Goal: Information Seeking & Learning: Find specific fact

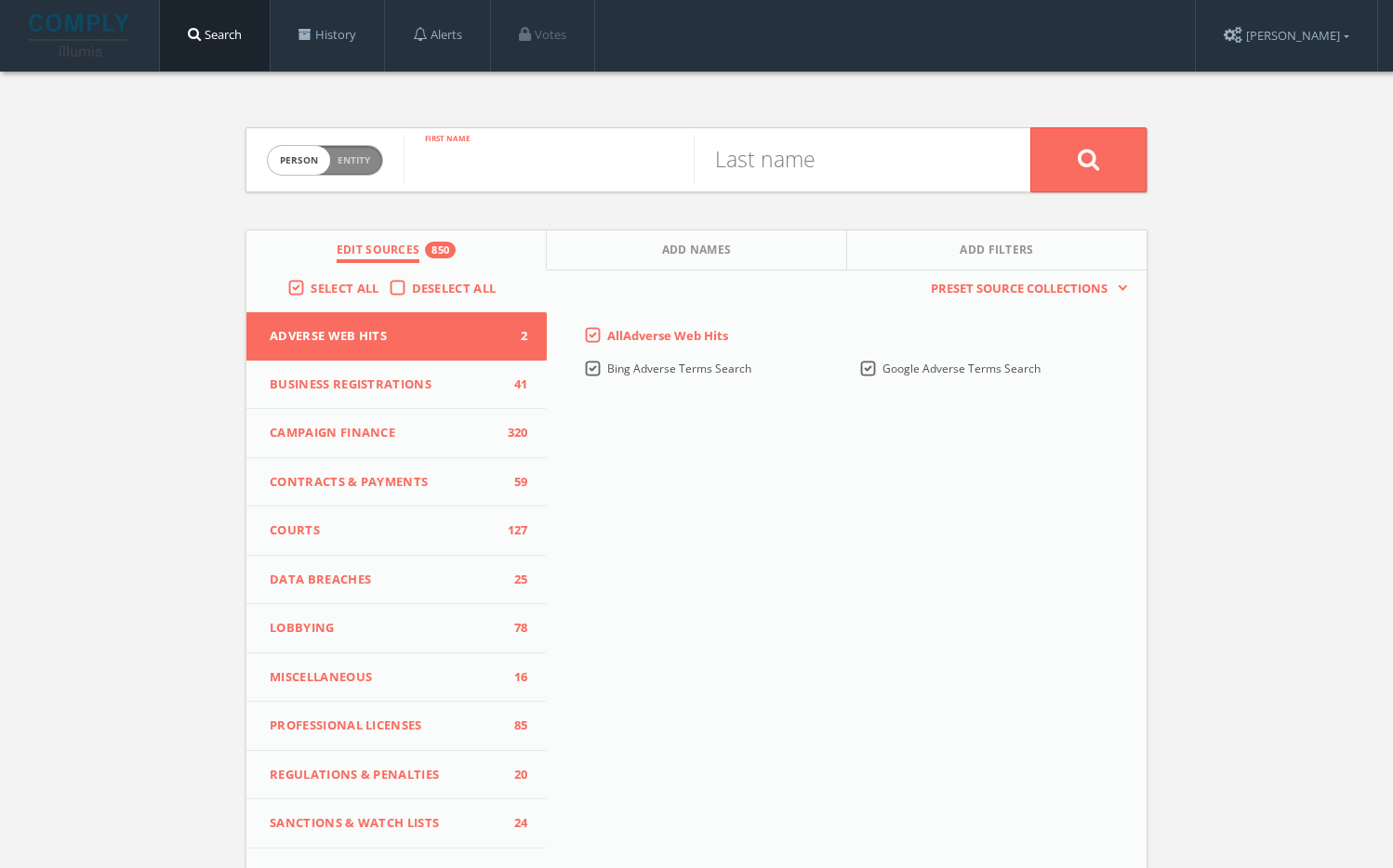
paste input "[PERSON_NAME]"
click at [520, 161] on input "[PERSON_NAME]" at bounding box center [549, 159] width 290 height 48
type input "[PERSON_NAME]"
paste input "[PERSON_NAME]"
type input "[PERSON_NAME]"
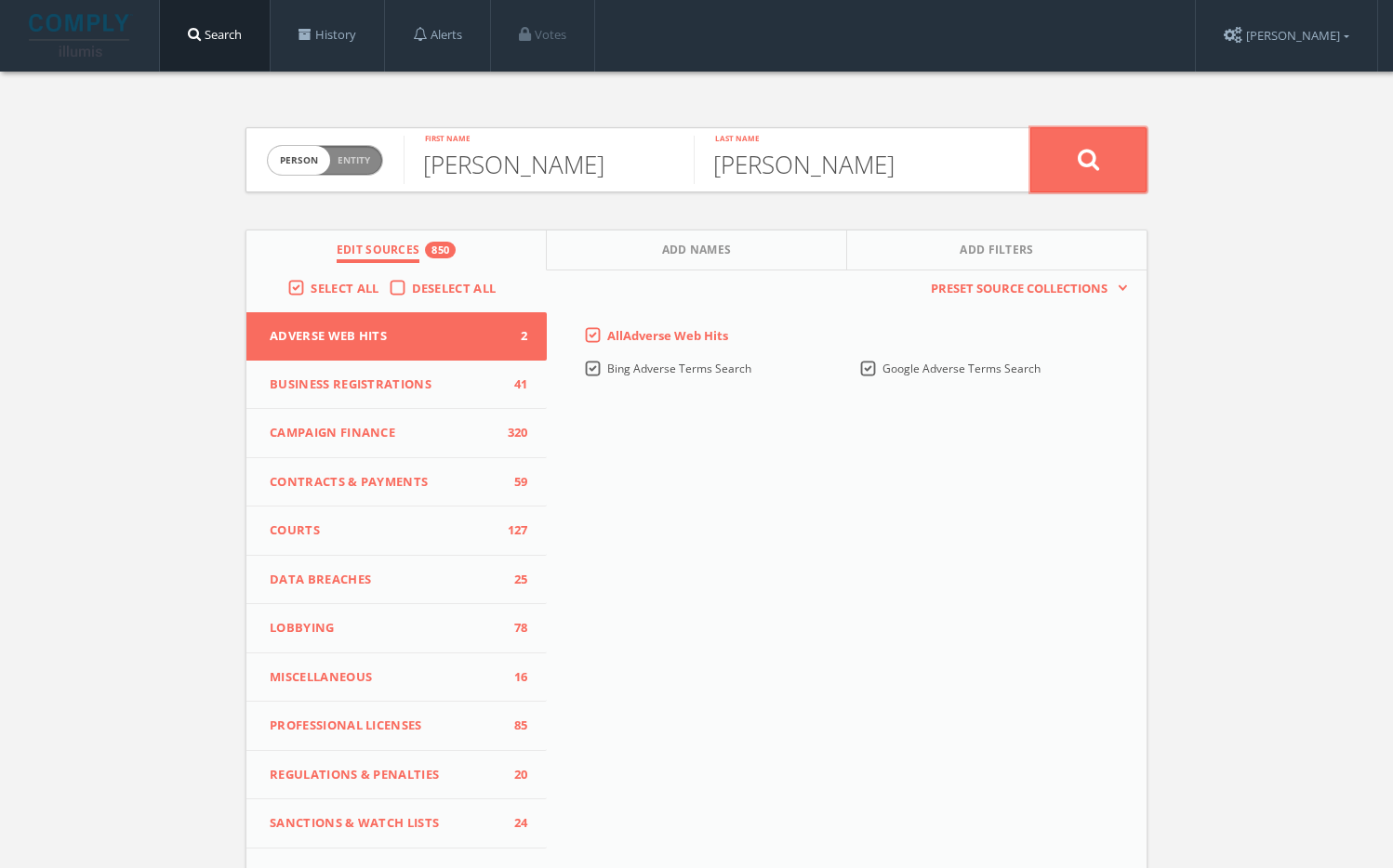
click at [1078, 144] on button at bounding box center [1088, 160] width 116 height 65
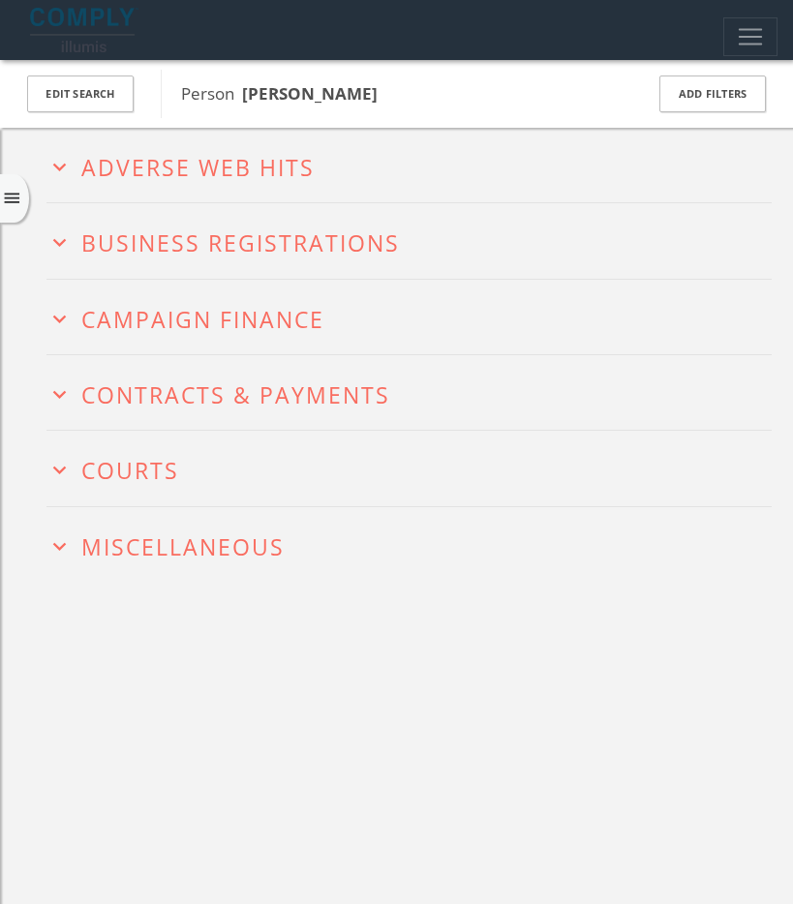
click at [172, 527] on h2 "expand_more Miscellaneous" at bounding box center [408, 544] width 725 height 75
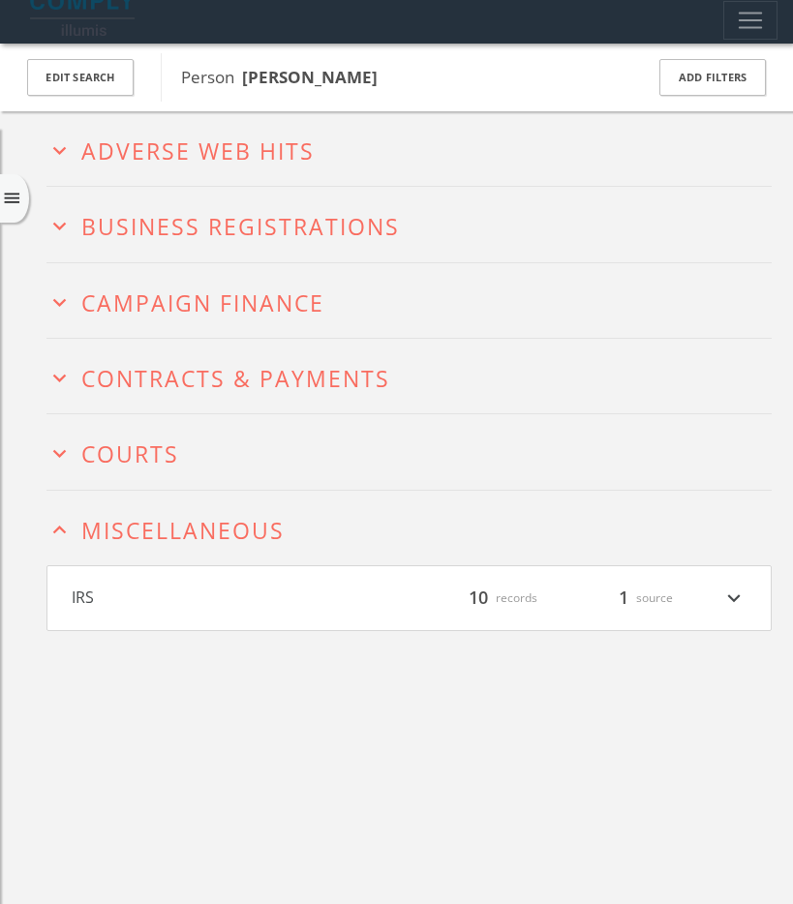
scroll to position [99, 0]
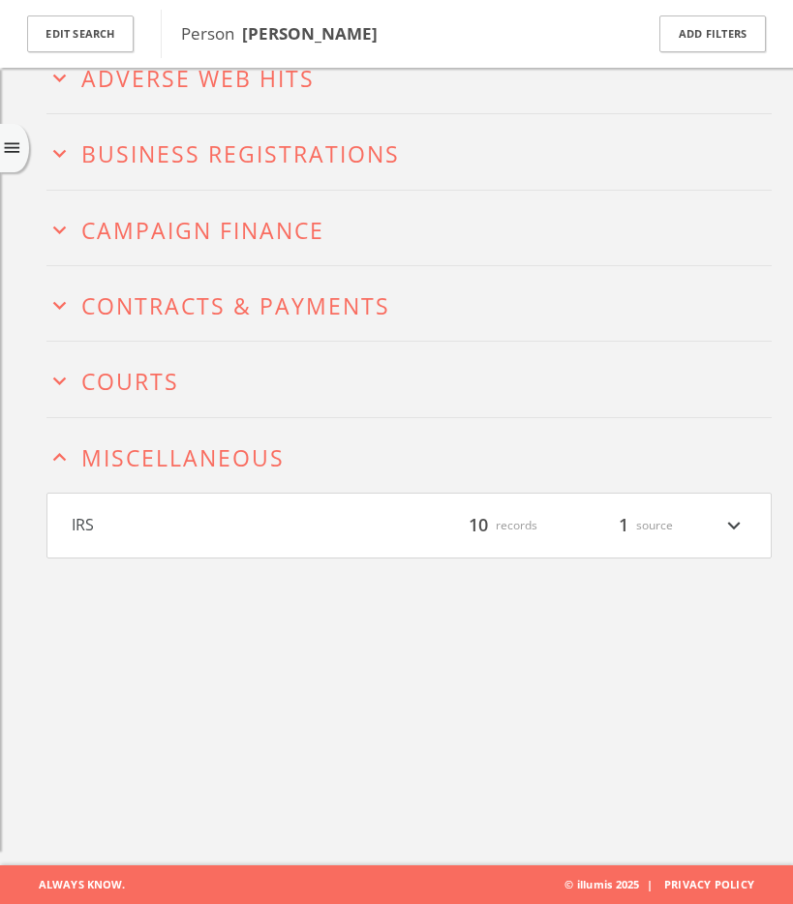
click at [183, 389] on button "expand_more Courts" at bounding box center [408, 379] width 725 height 30
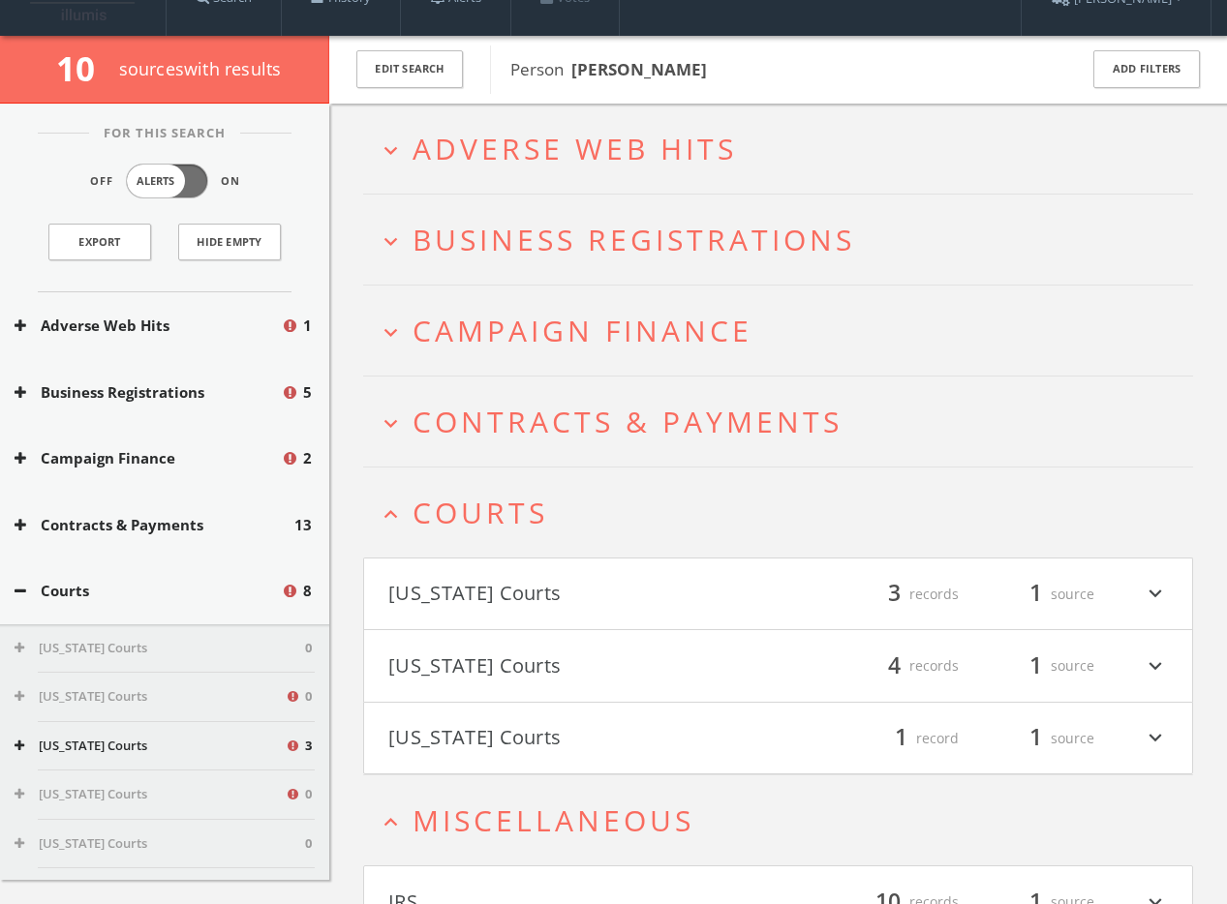
scroll to position [0, 0]
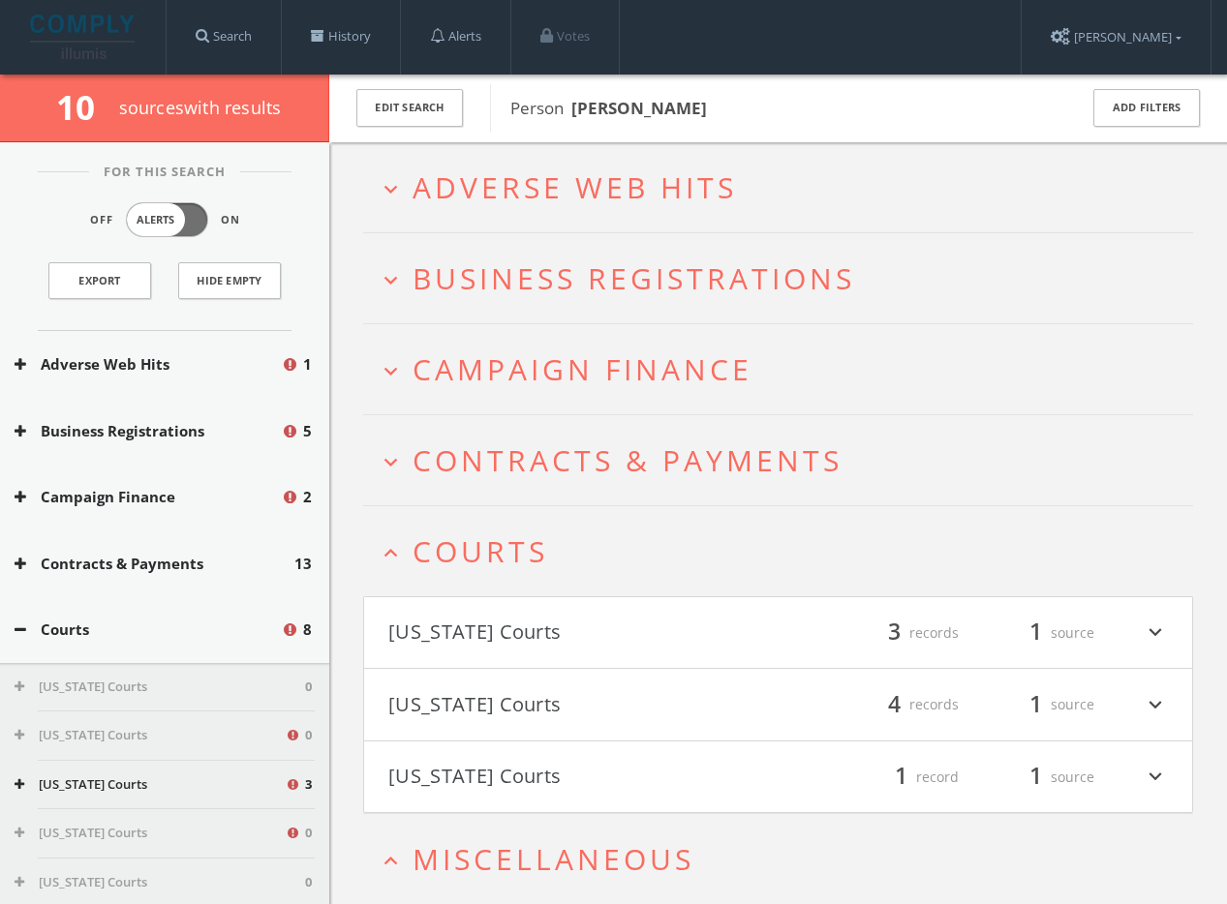
drag, startPoint x: 558, startPoint y: 546, endPoint x: 545, endPoint y: 538, distance: 14.8
click at [558, 546] on button "expand_less Courts" at bounding box center [785, 551] width 815 height 32
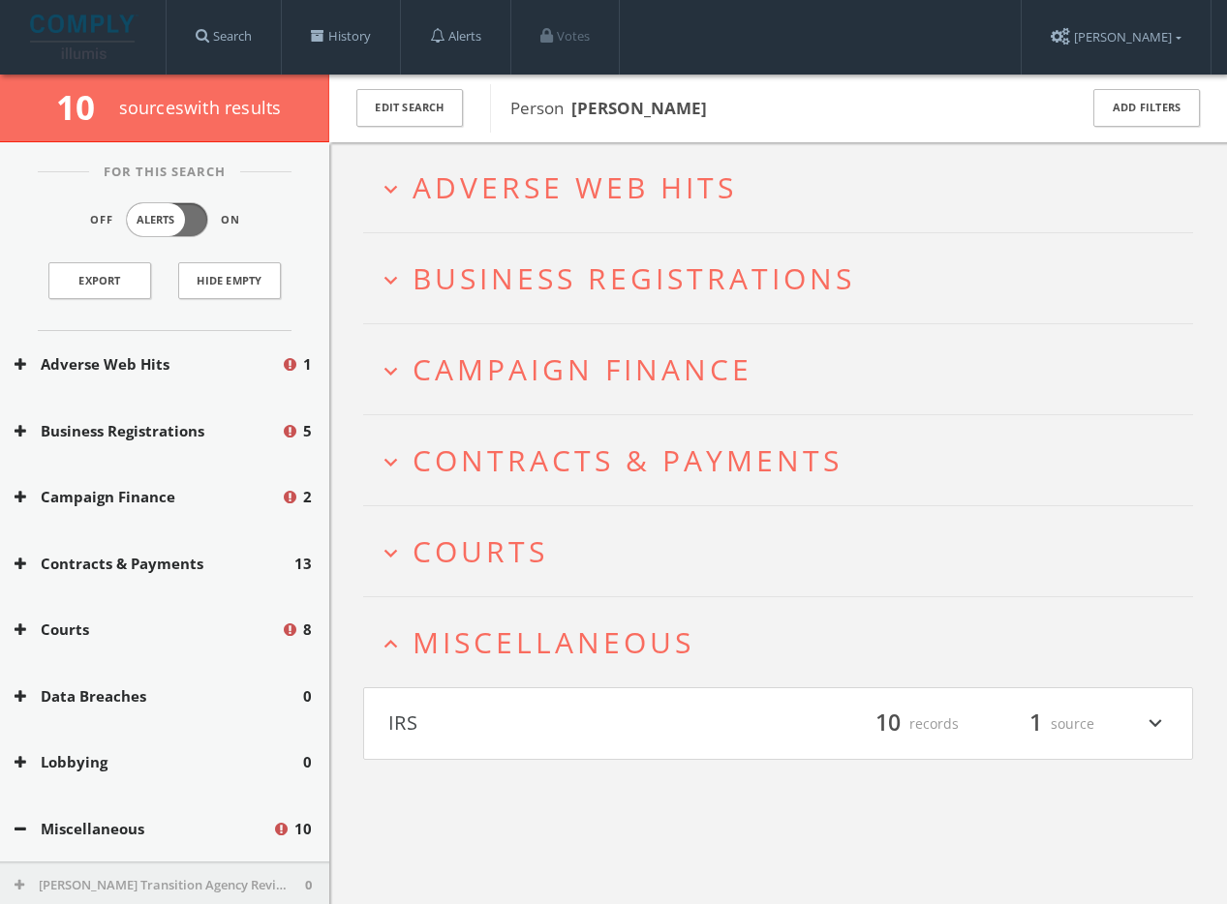
click at [532, 651] on span "Miscellaneous" at bounding box center [553, 643] width 282 height 40
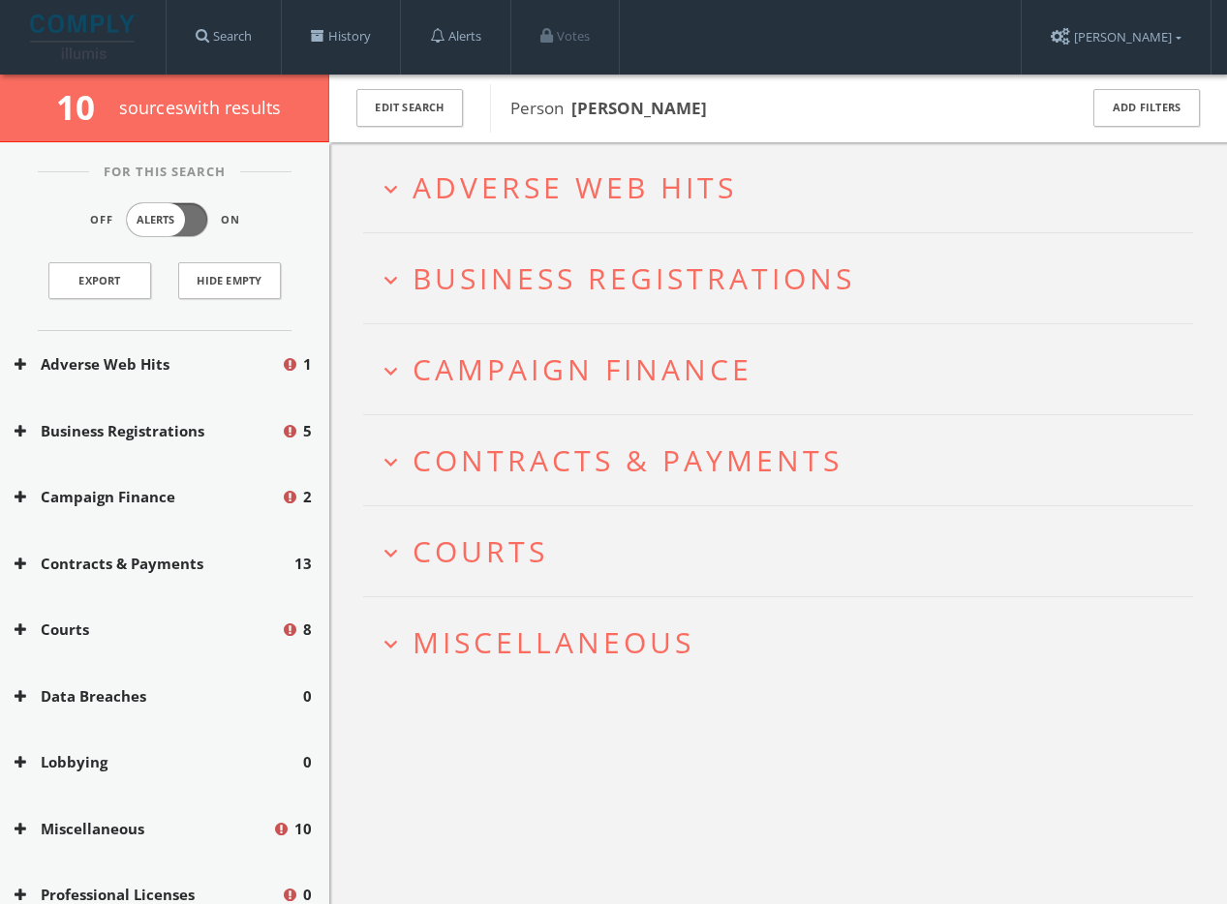
click at [581, 166] on h2 "expand_more Adverse Web Hits" at bounding box center [778, 187] width 830 height 90
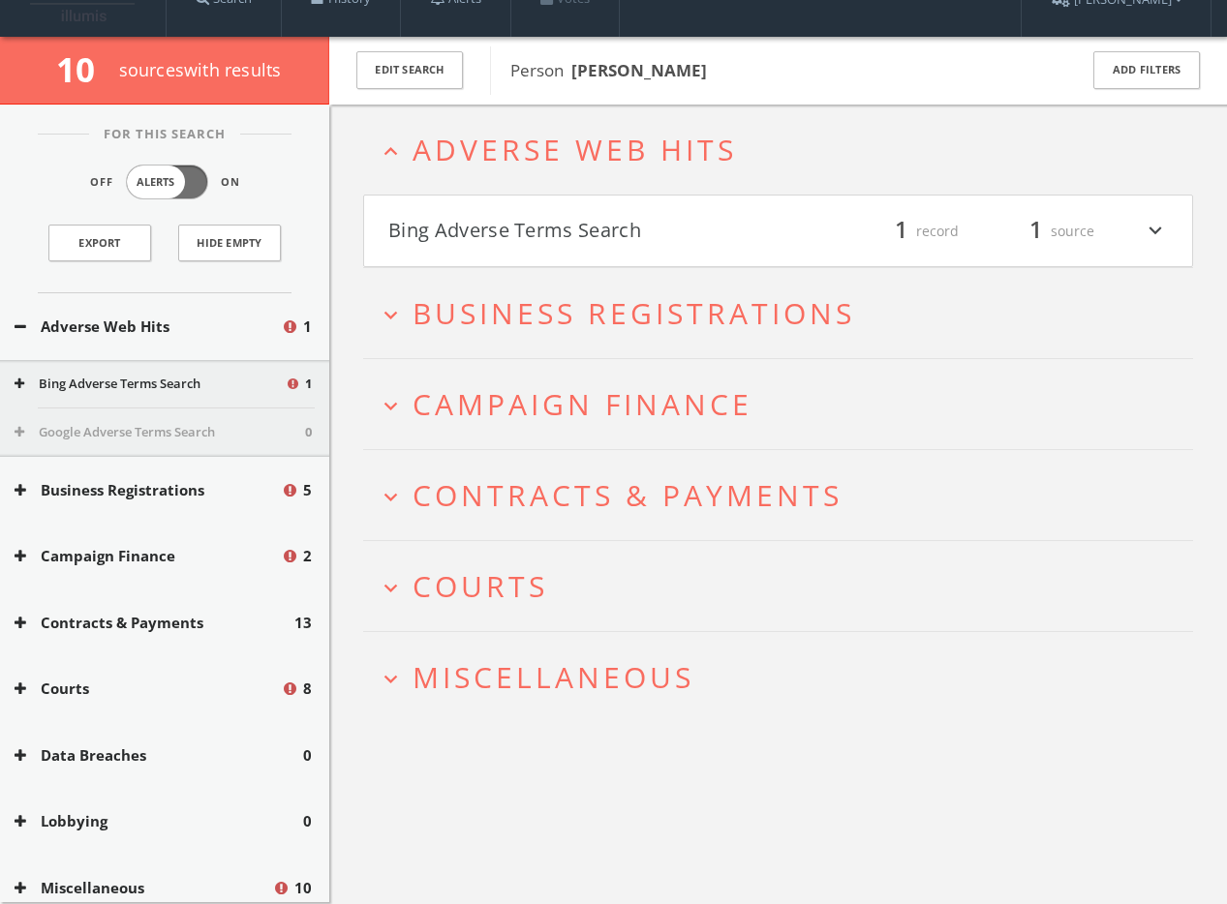
click at [570, 228] on button "Bing Adverse Terms Search" at bounding box center [583, 231] width 390 height 33
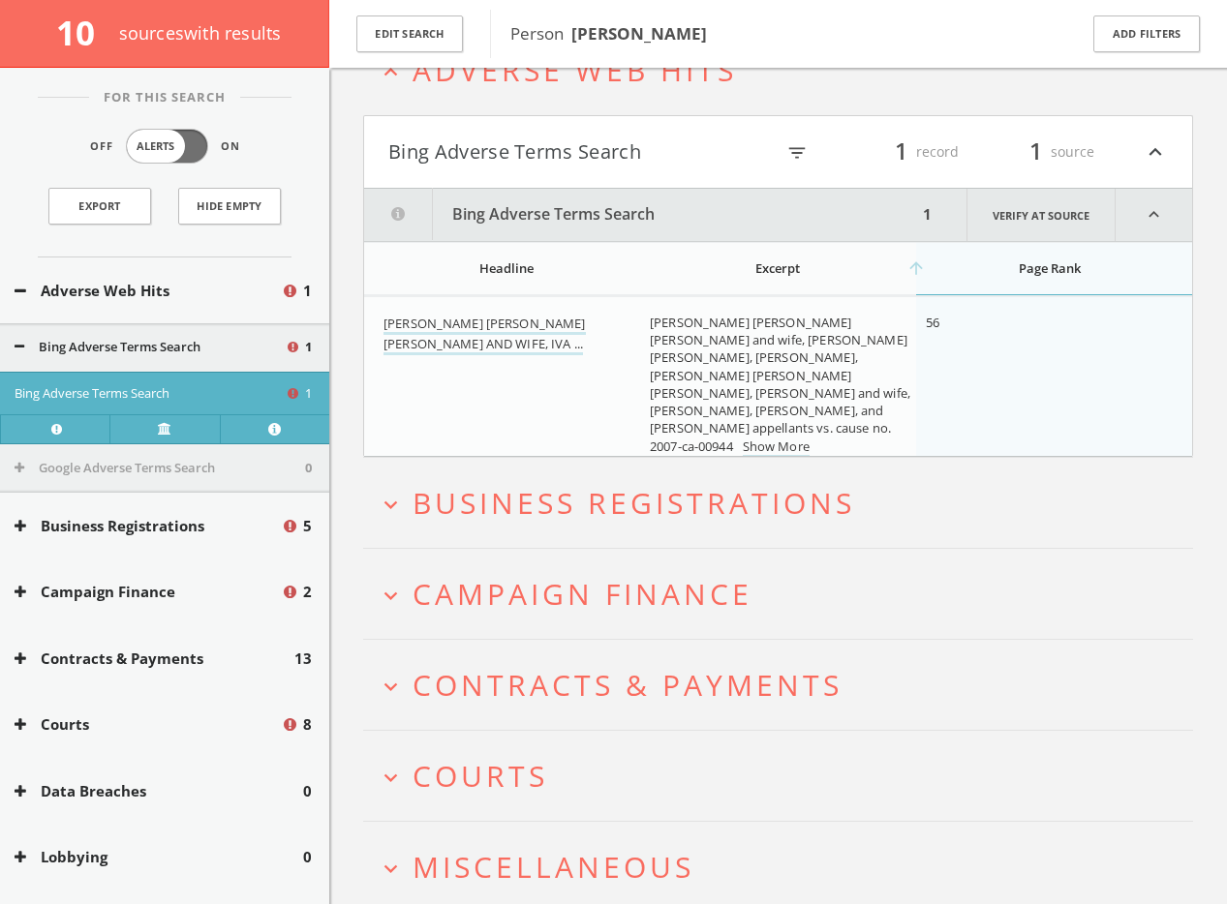
scroll to position [36, 0]
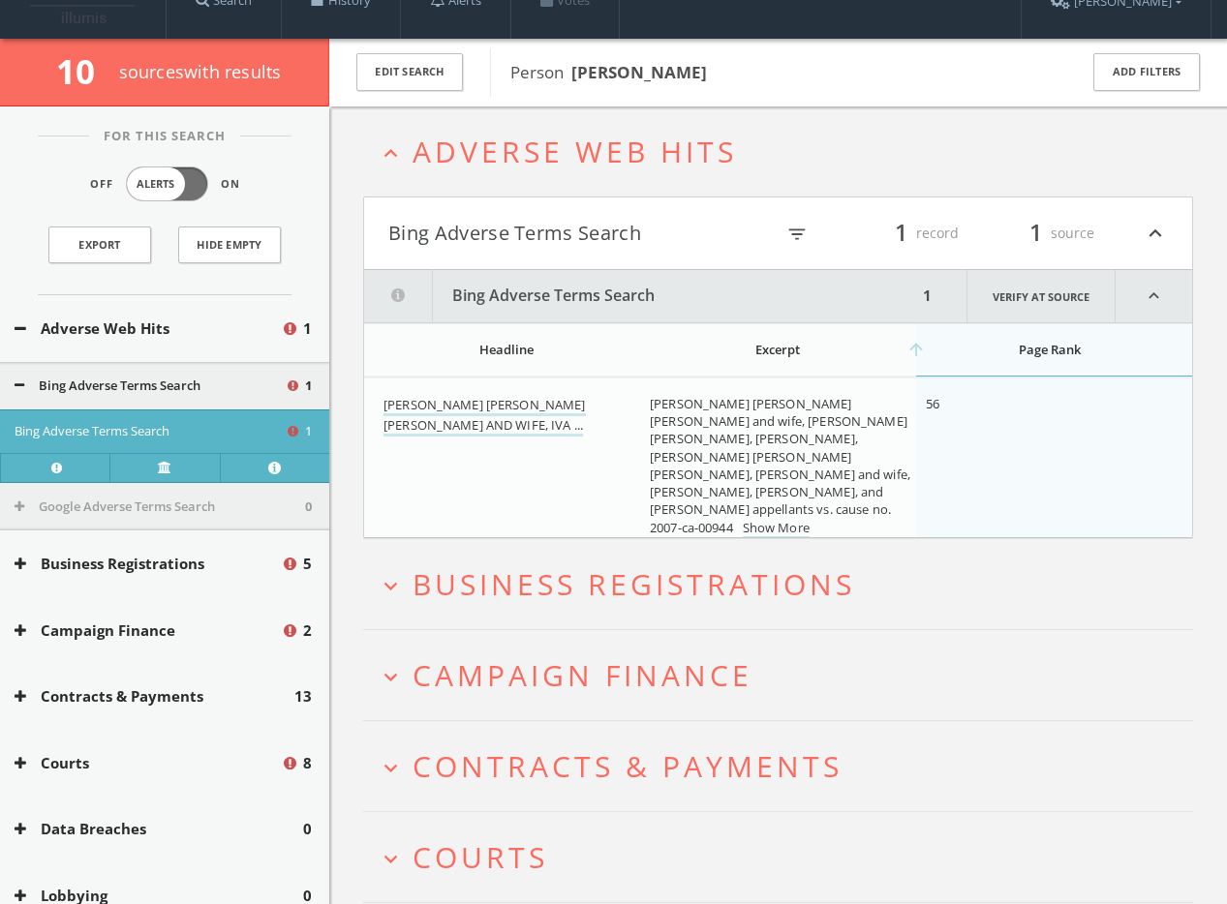
click at [523, 160] on span "Adverse Web Hits" at bounding box center [574, 152] width 324 height 40
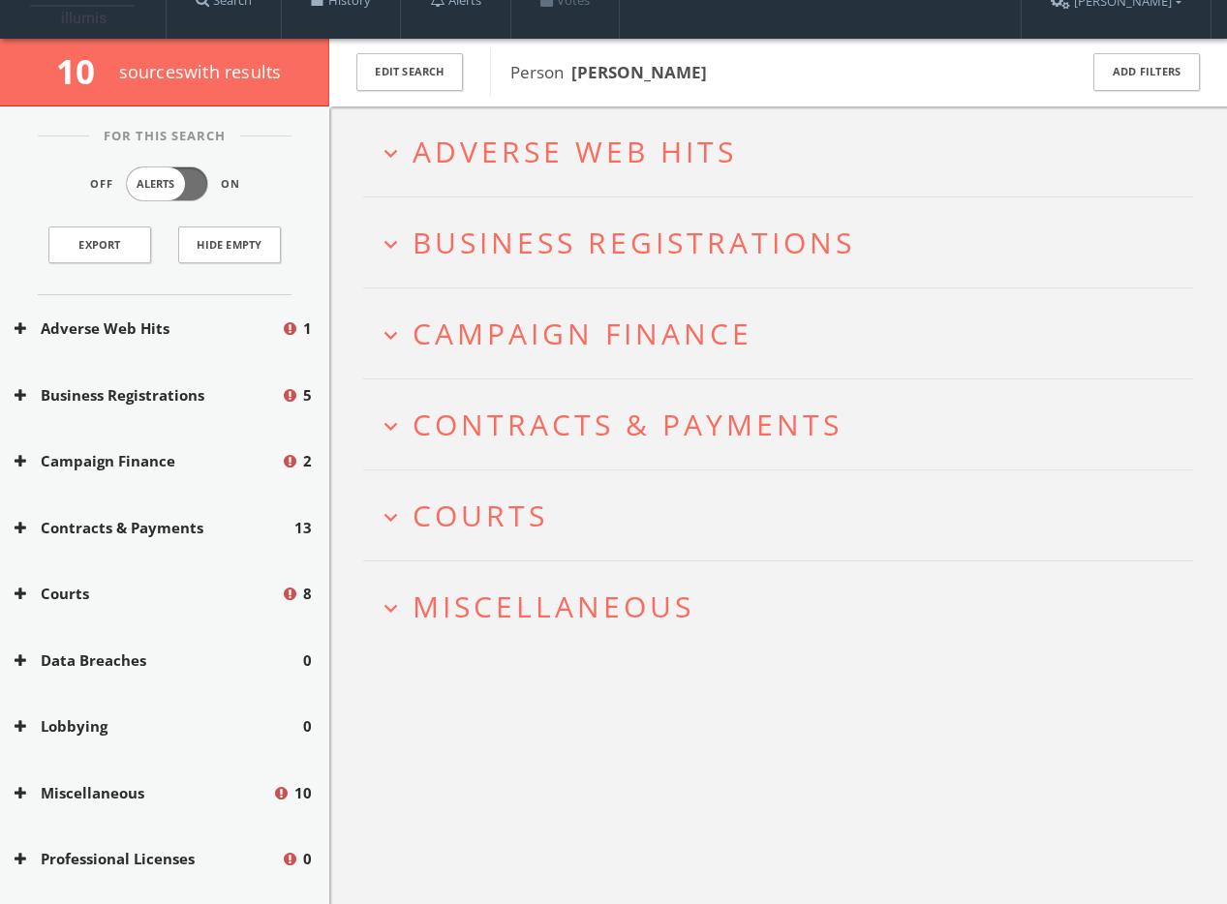
click at [555, 234] on span "Business Registrations" at bounding box center [633, 243] width 443 height 40
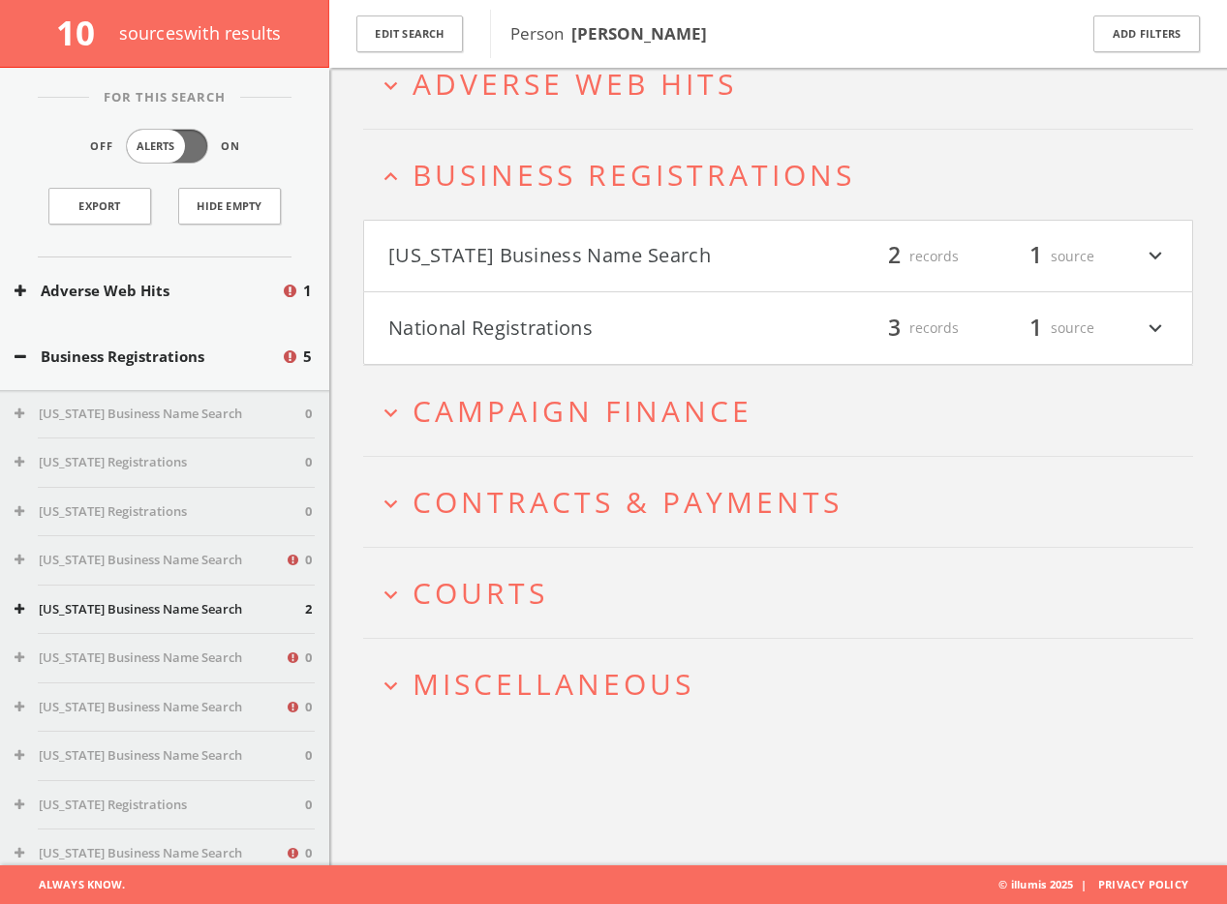
click at [505, 393] on span "Campaign Finance" at bounding box center [582, 411] width 340 height 40
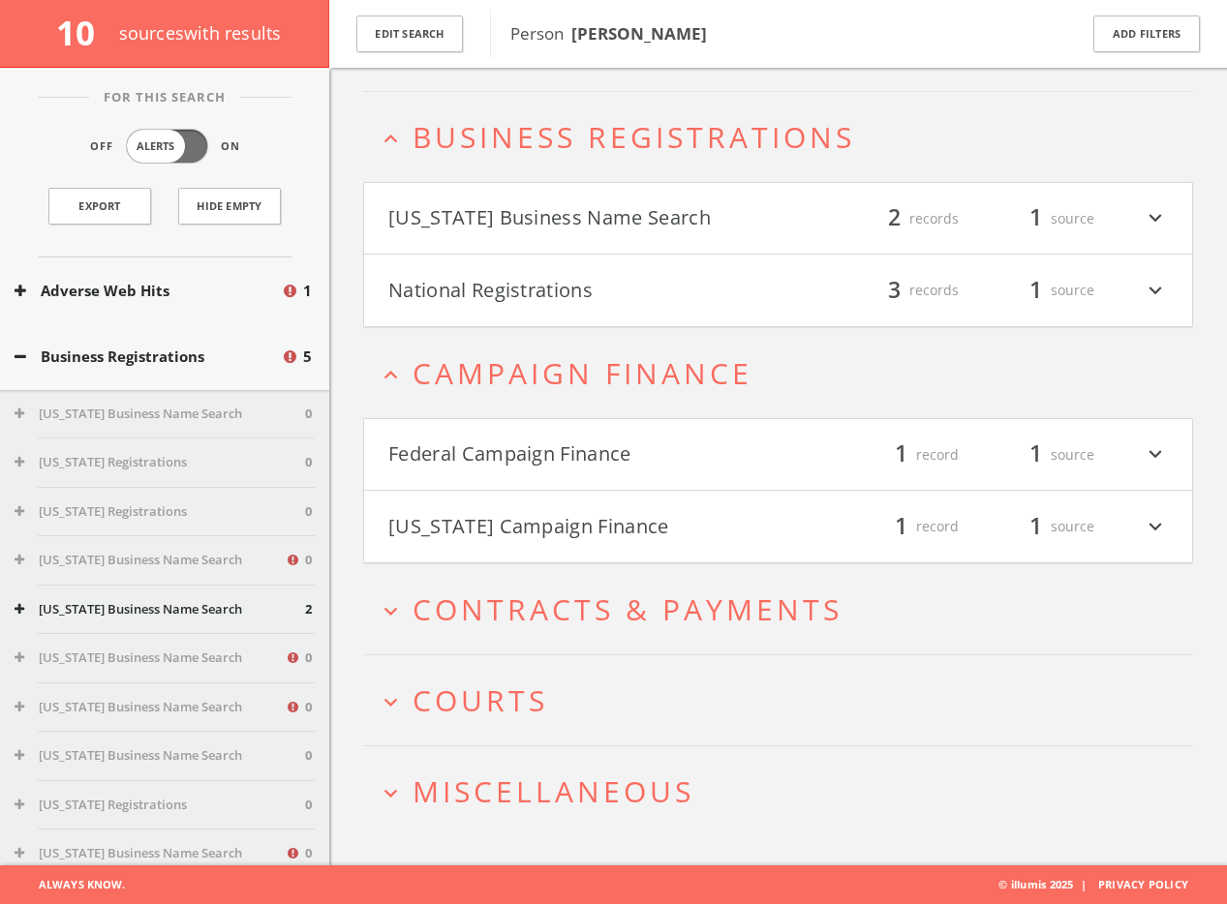
click at [541, 440] on button "Federal Campaign Finance" at bounding box center [583, 455] width 390 height 33
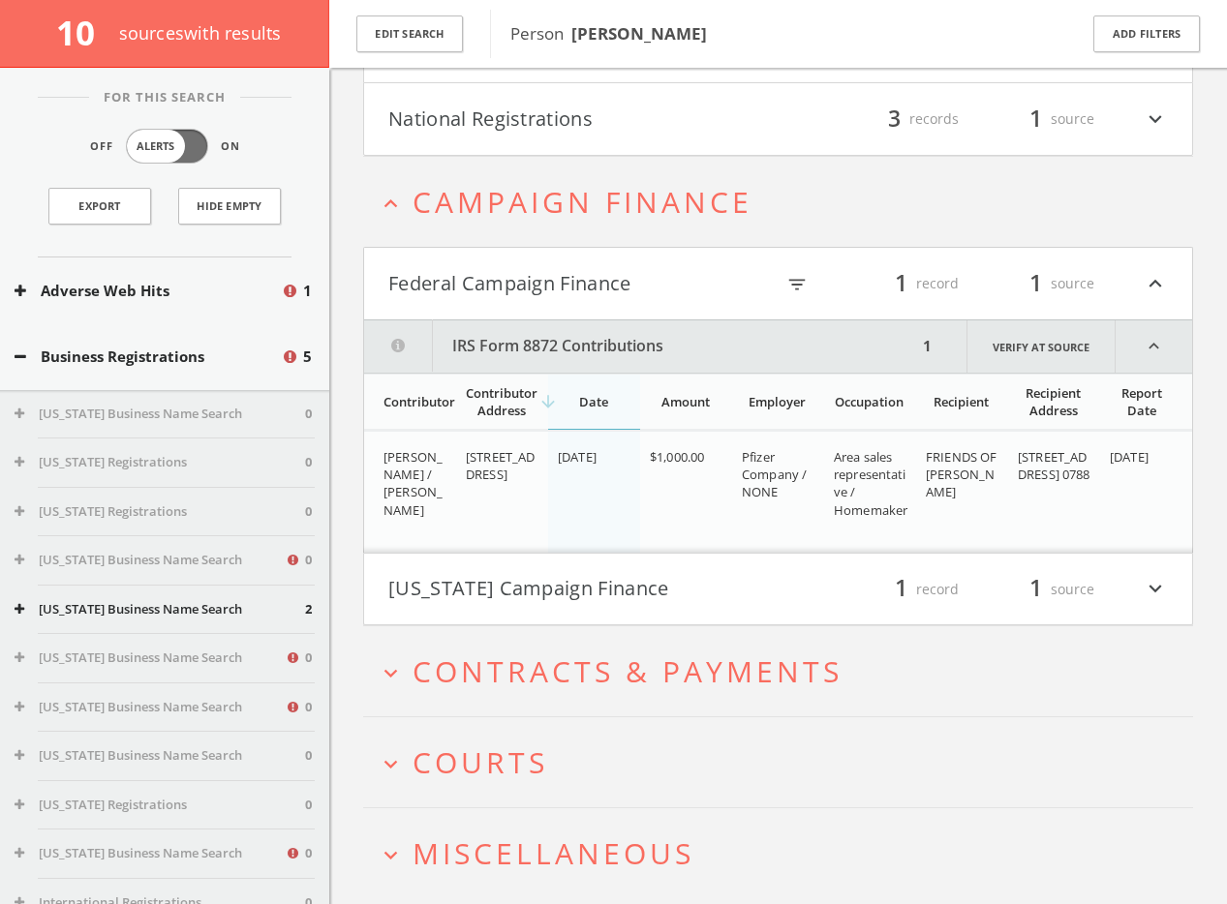
scroll to position [384, 0]
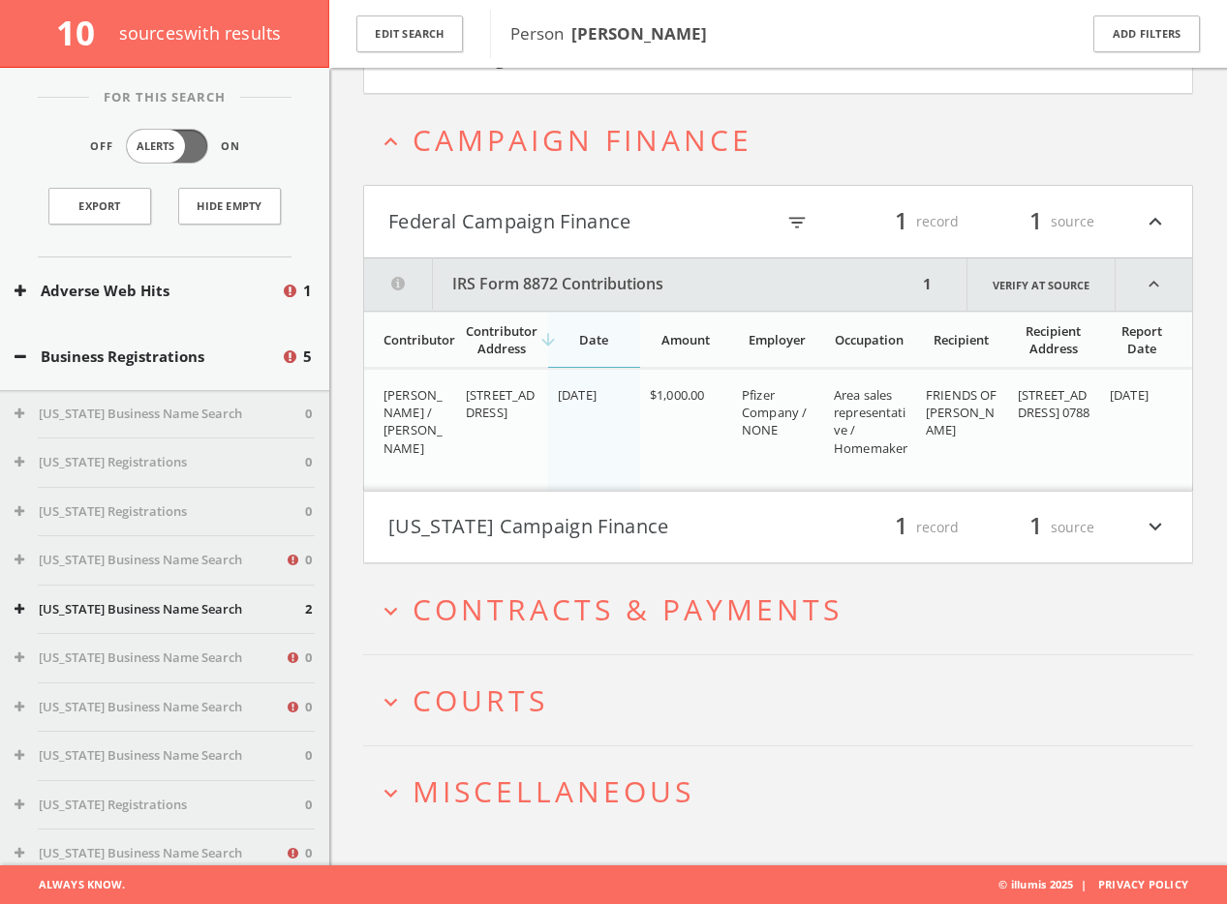
click at [596, 507] on h4 "[US_STATE] Campaign Finance filter_list 1 record 1 source expand_more" at bounding box center [778, 528] width 828 height 72
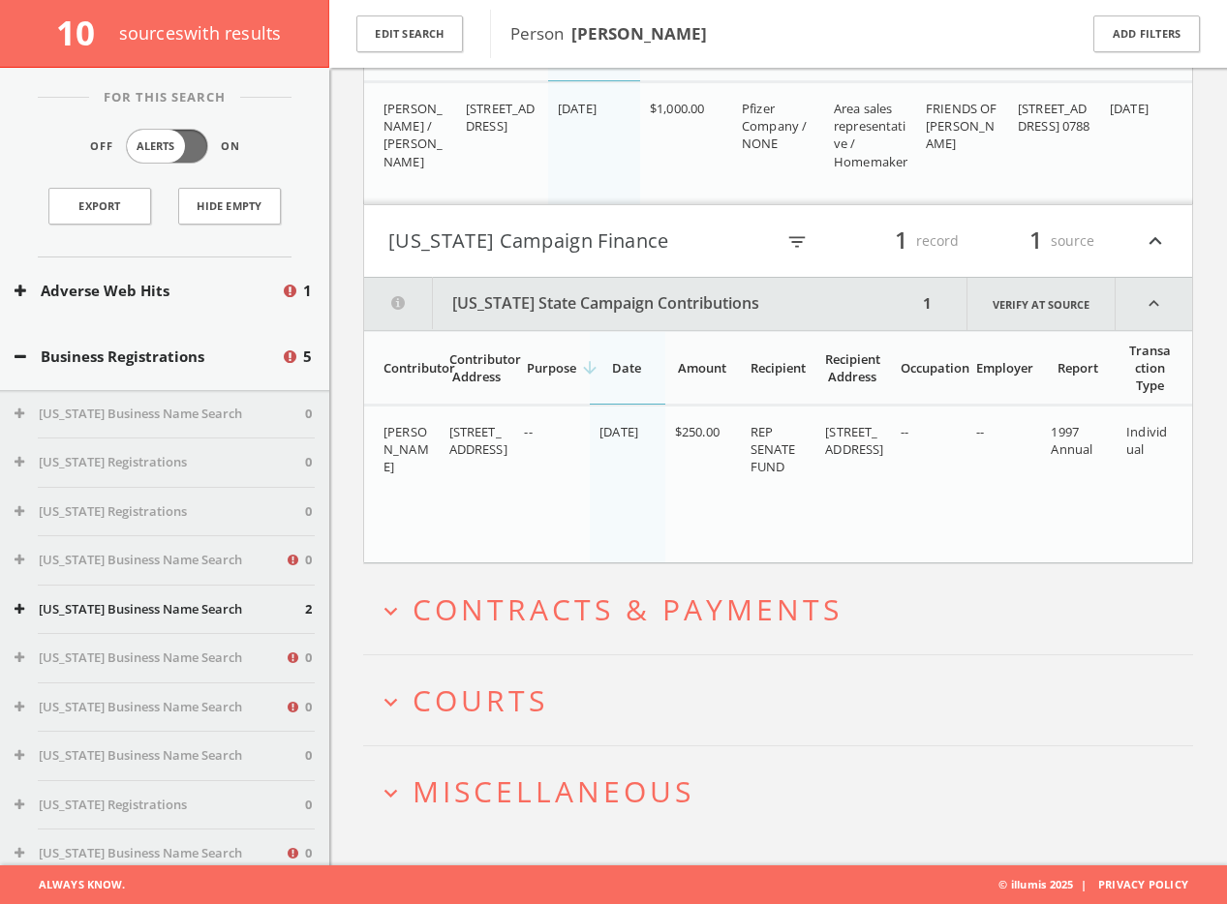
click at [595, 629] on h2 "expand_more Contracts & Payments" at bounding box center [778, 610] width 830 height 90
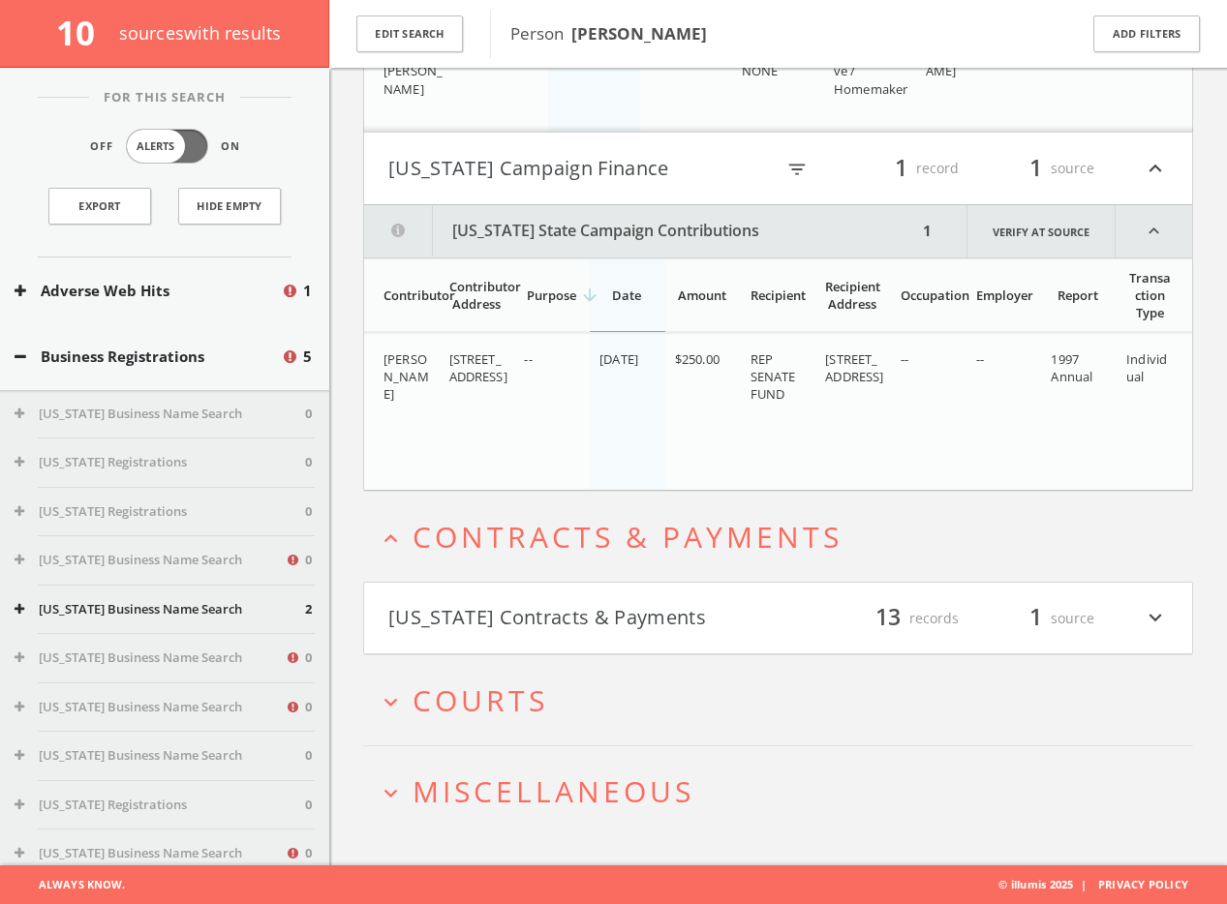
click at [517, 675] on h2 "expand_more Courts" at bounding box center [778, 701] width 830 height 90
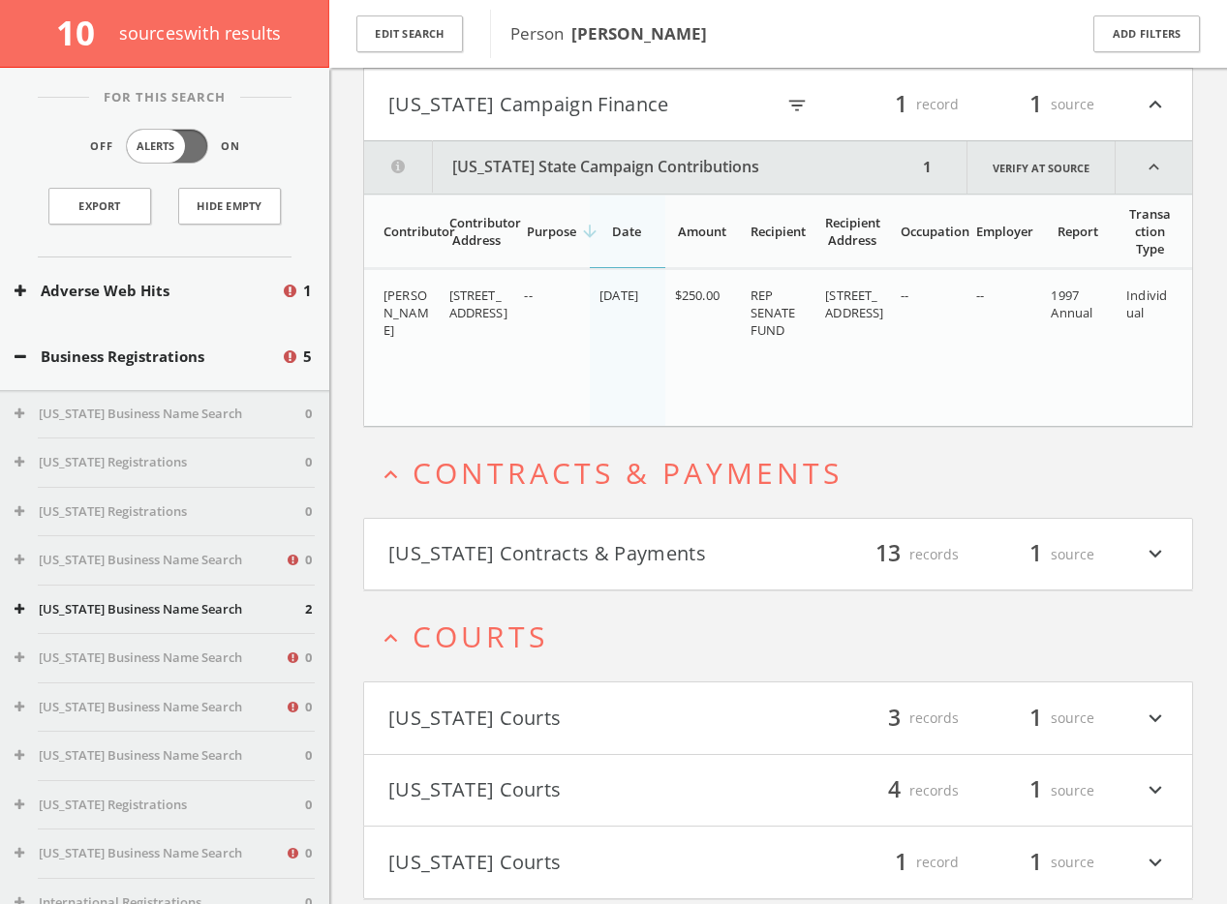
scroll to position [962, 0]
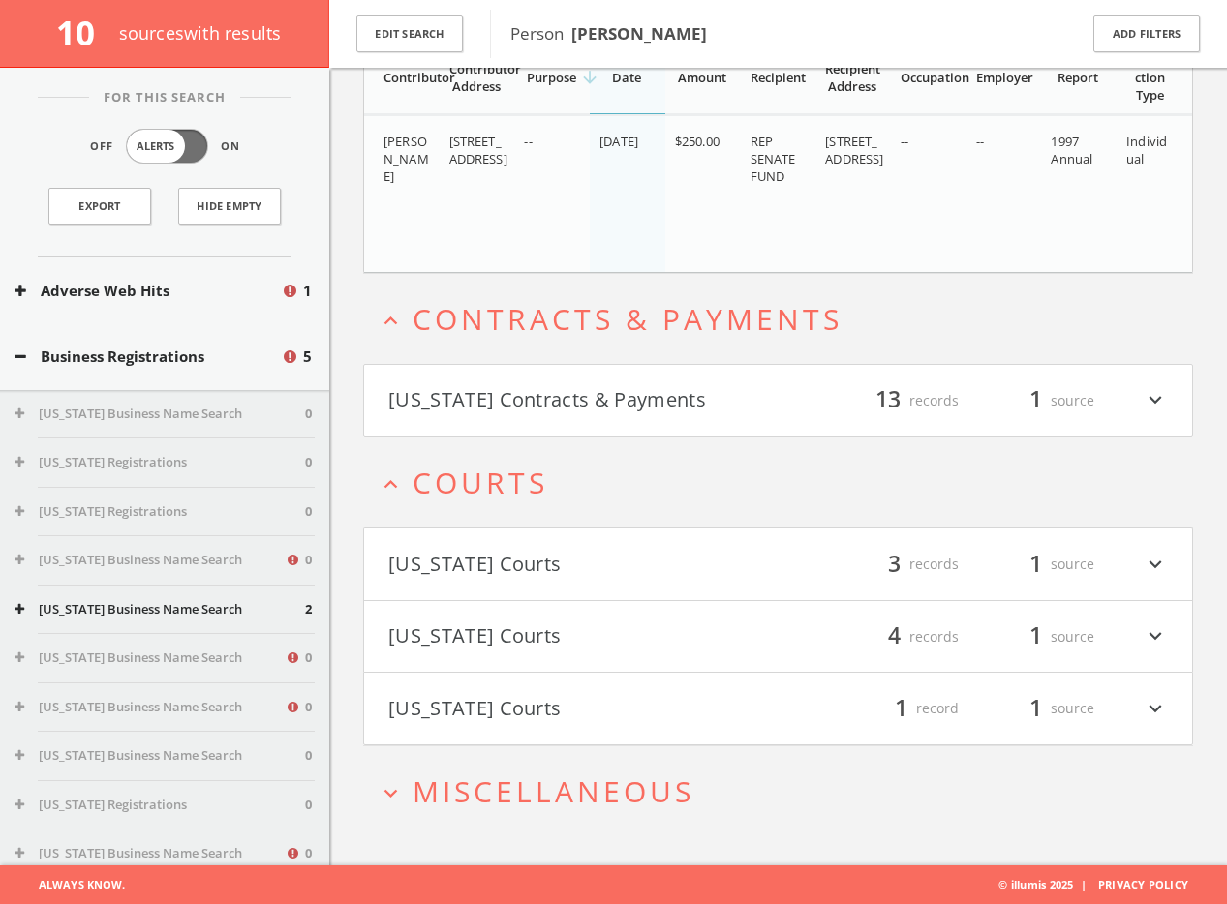
click at [678, 763] on h2 "expand_more Miscellaneous" at bounding box center [778, 792] width 830 height 90
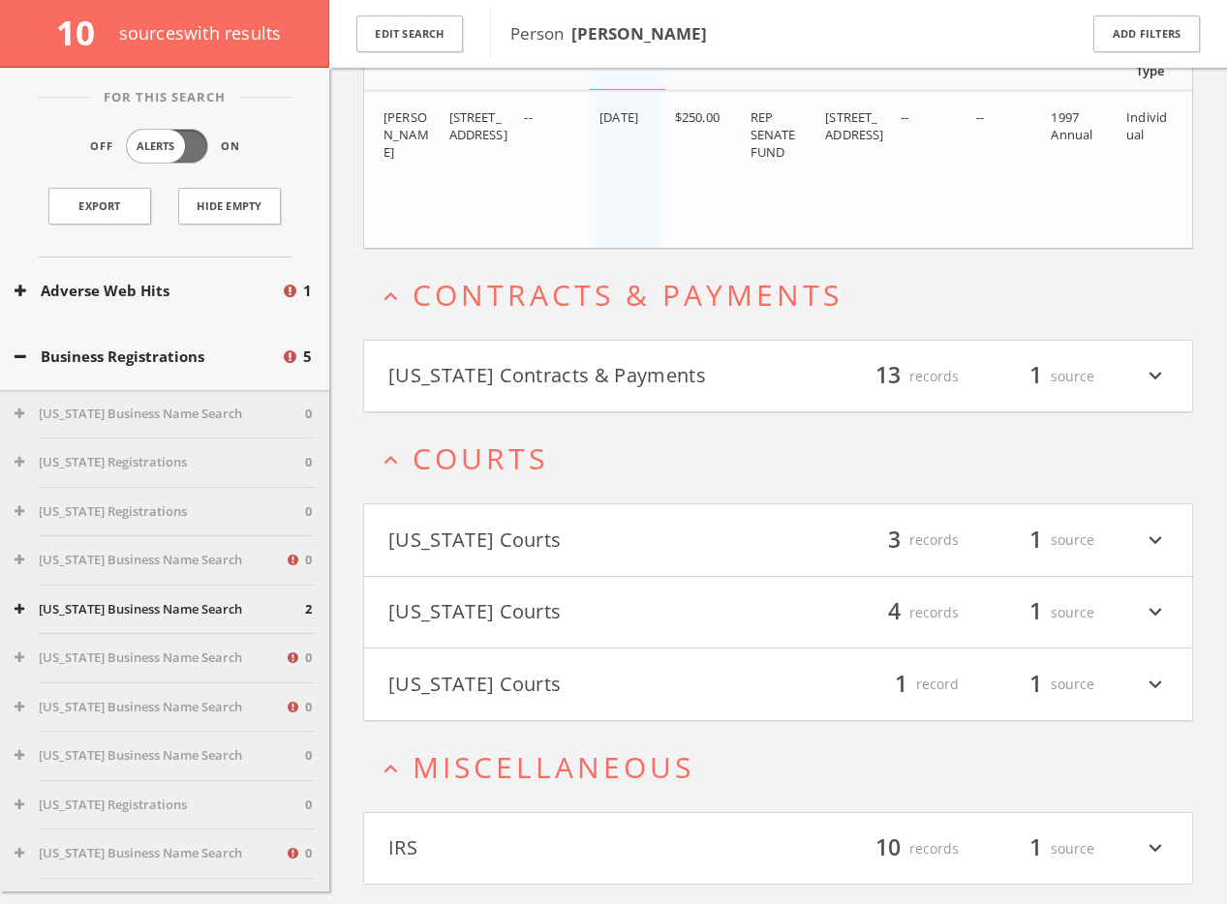
scroll to position [1034, 0]
